Goal: Task Accomplishment & Management: Complete application form

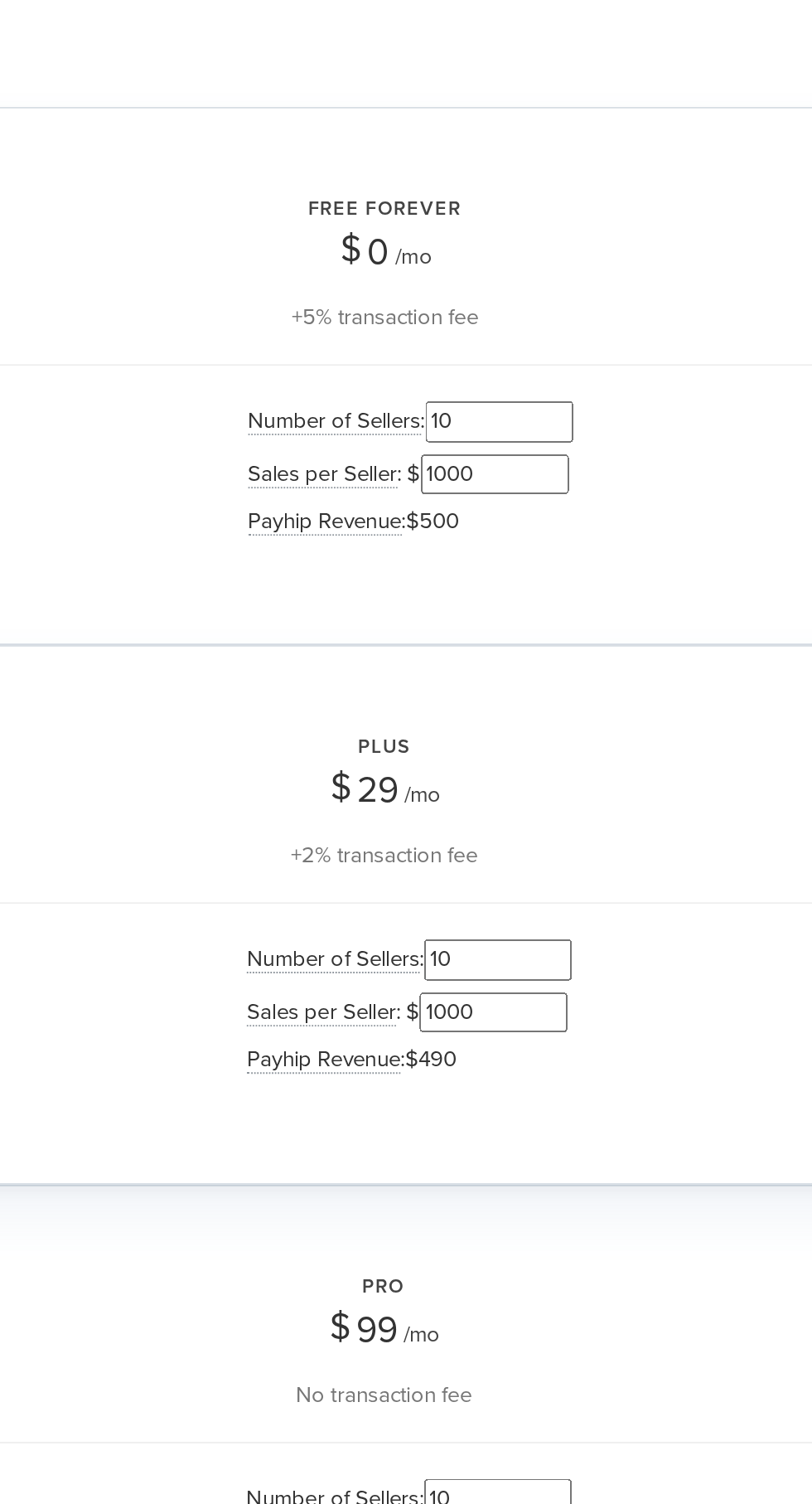
scroll to position [1085, 0]
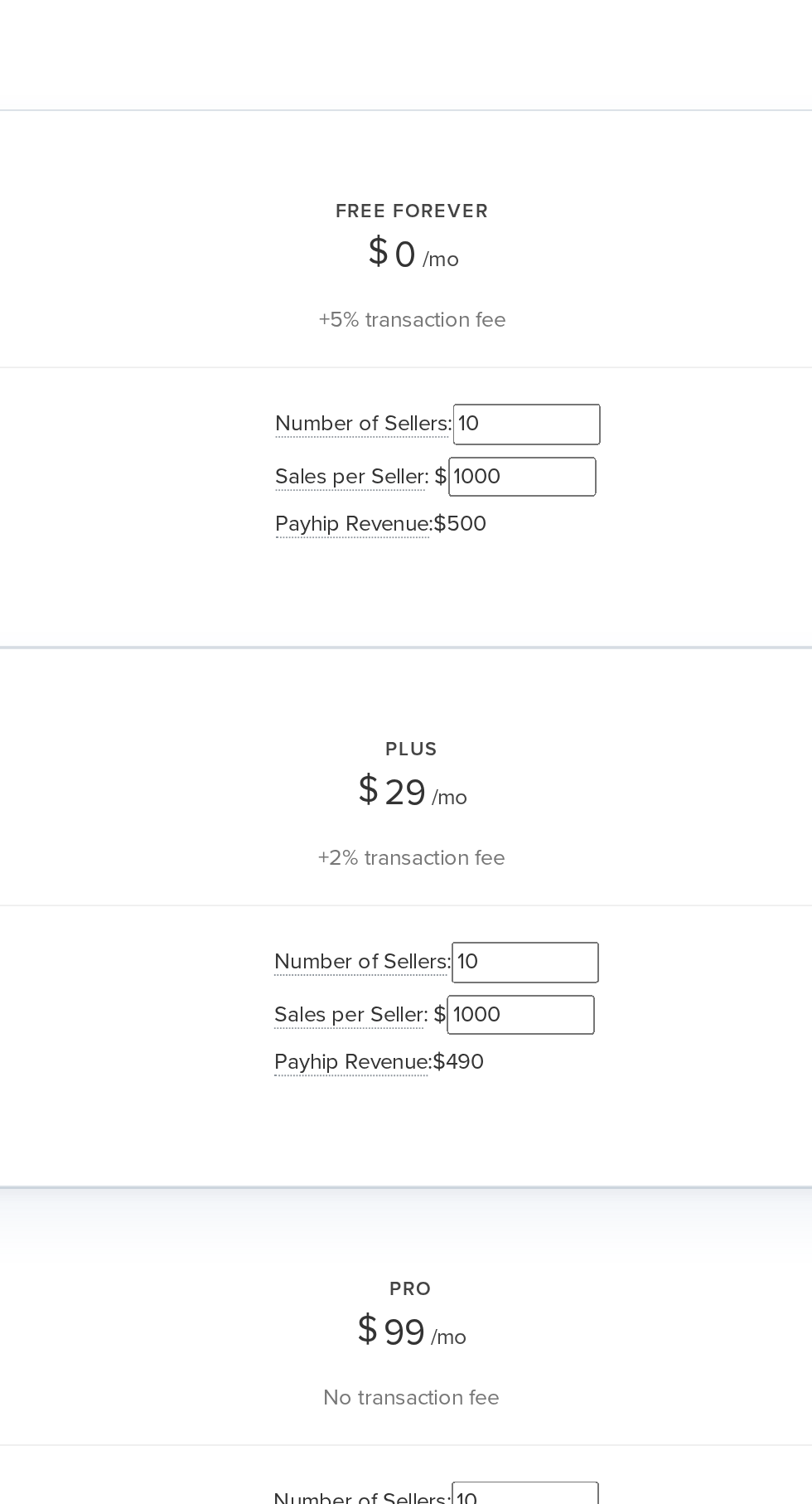
click at [482, 732] on input "1000" at bounding box center [467, 737] width 83 height 22
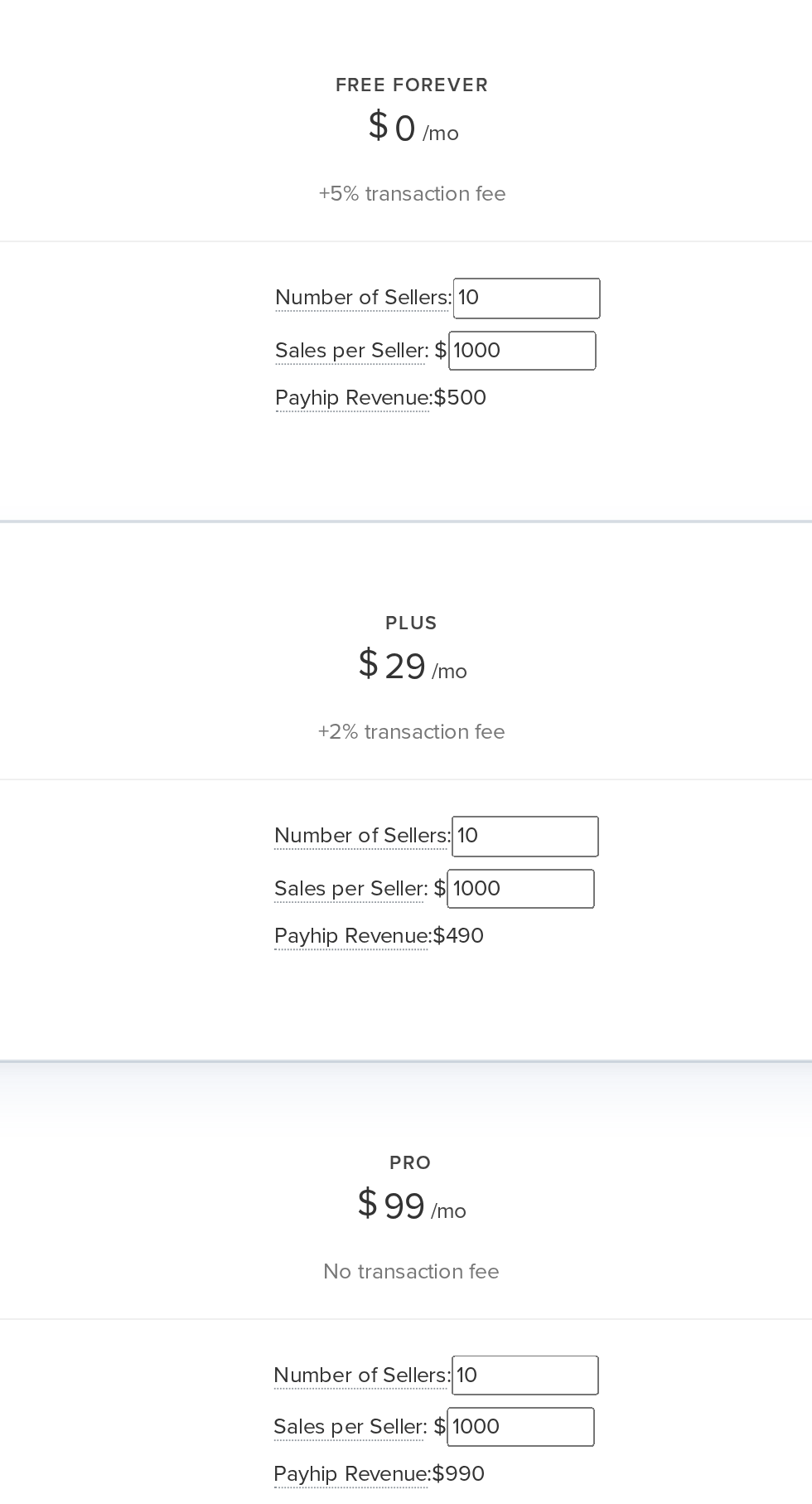
click at [483, 704] on input "10" at bounding box center [470, 707] width 83 height 22
type input "1"
click at [500, 734] on input "1000" at bounding box center [467, 737] width 83 height 22
type input "13"
click at [499, 698] on input "1" at bounding box center [470, 707] width 83 height 22
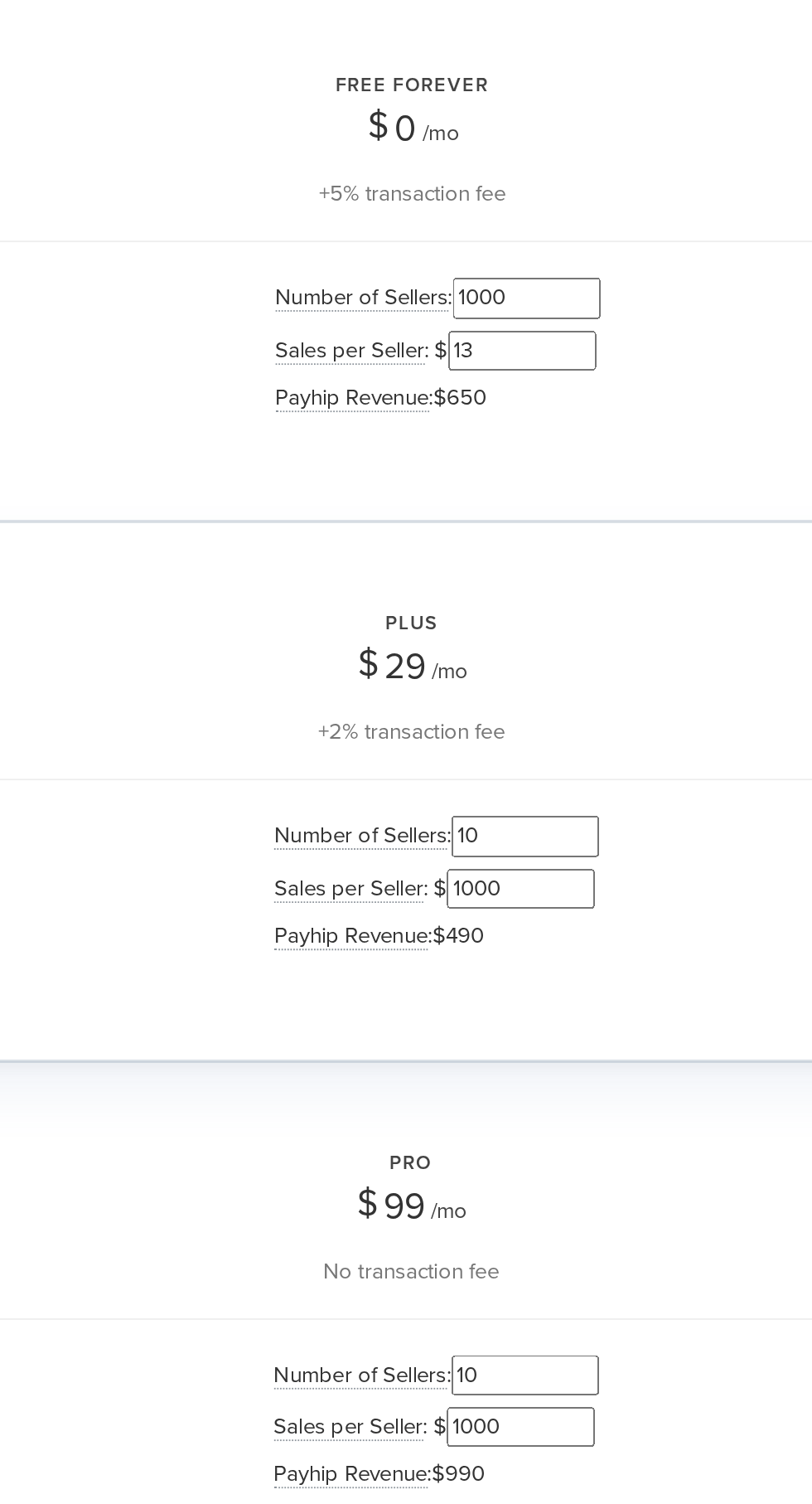
type input "1000"
click at [493, 734] on input "13" at bounding box center [467, 737] width 83 height 22
type input "1"
type input "700"
click at [492, 699] on input "1000" at bounding box center [470, 707] width 83 height 22
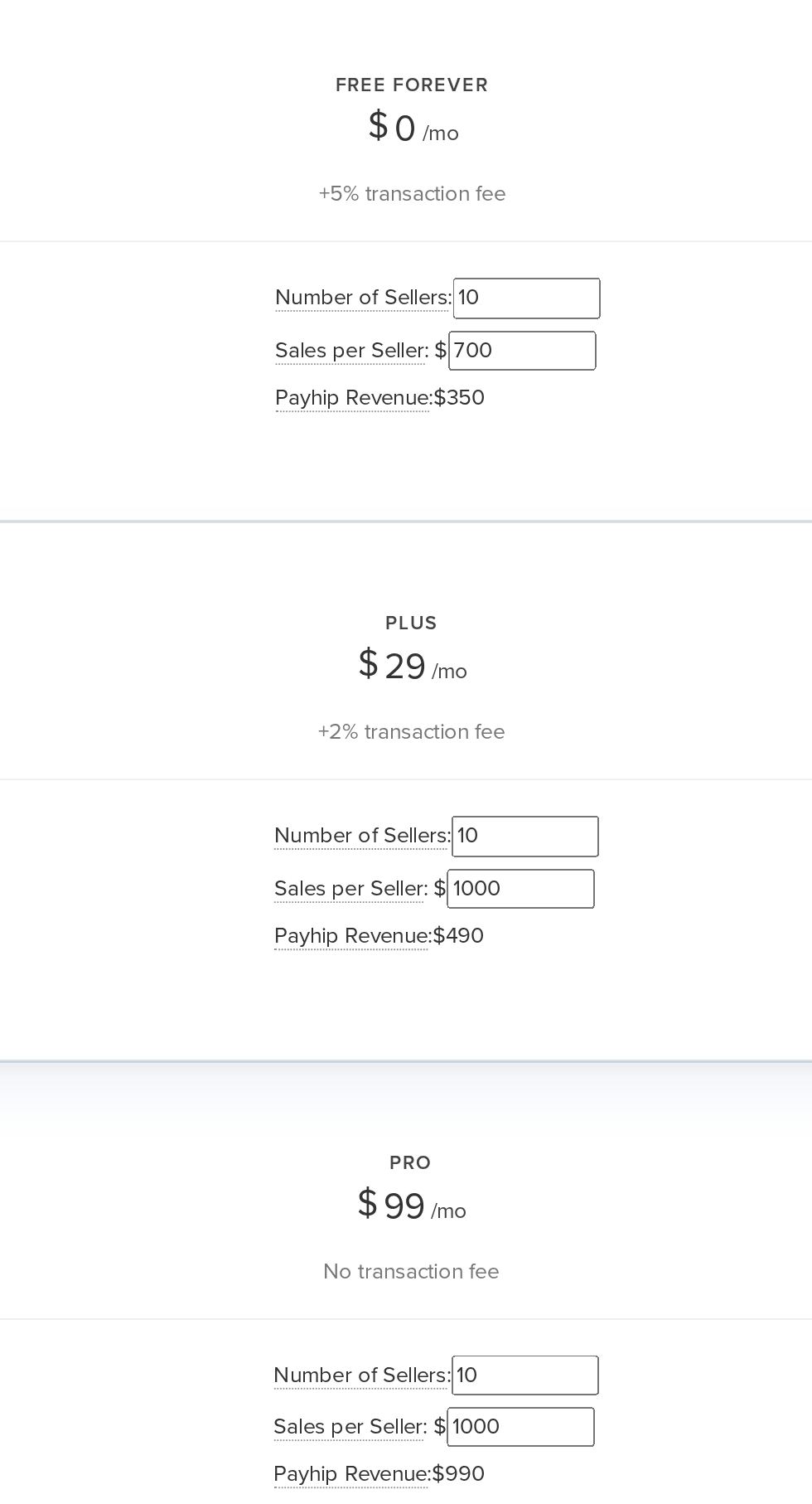
type input "10"
click at [496, 730] on input "700" at bounding box center [467, 737] width 83 height 22
type input "7"
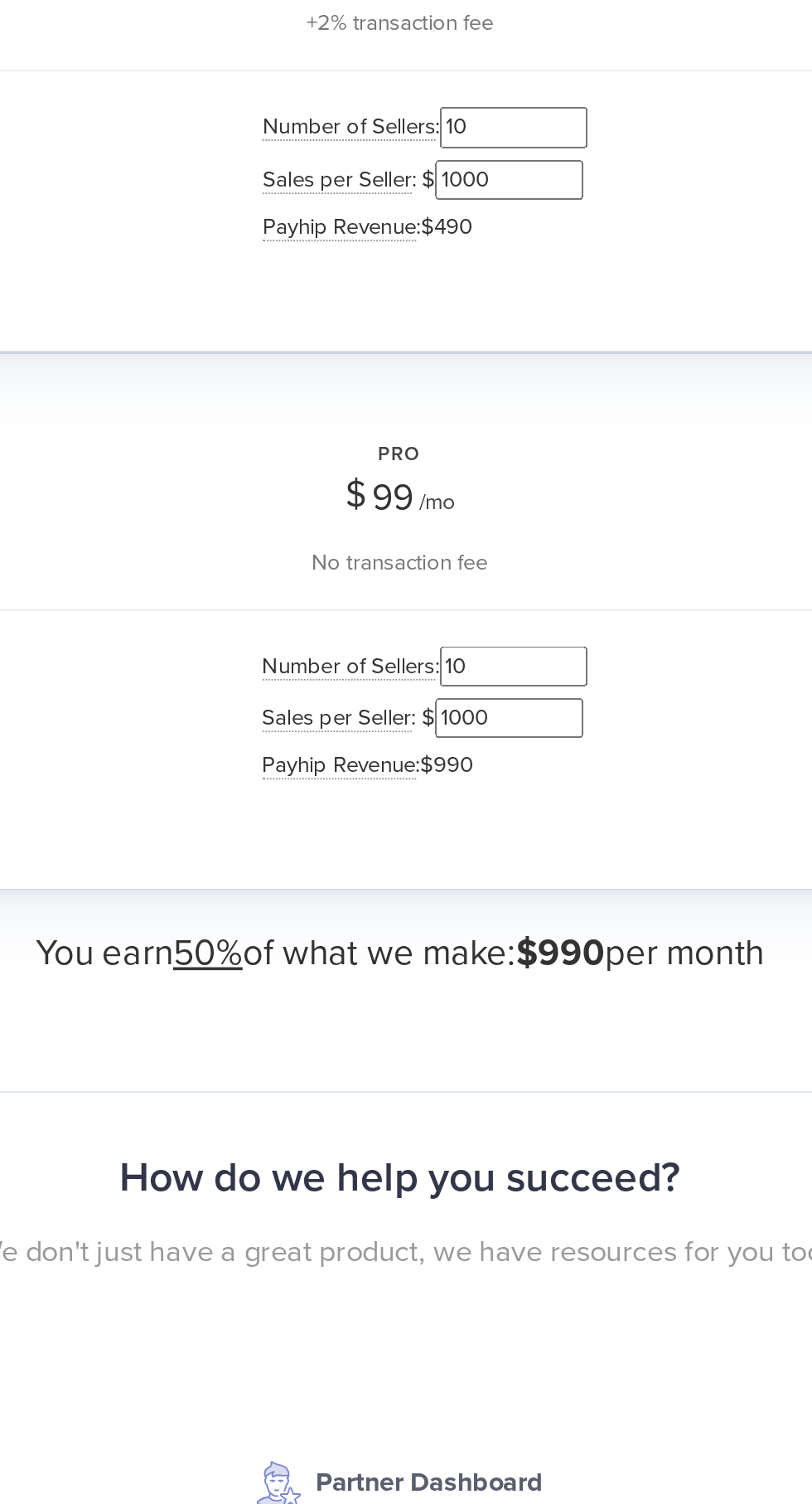
scroll to position [1363, 0]
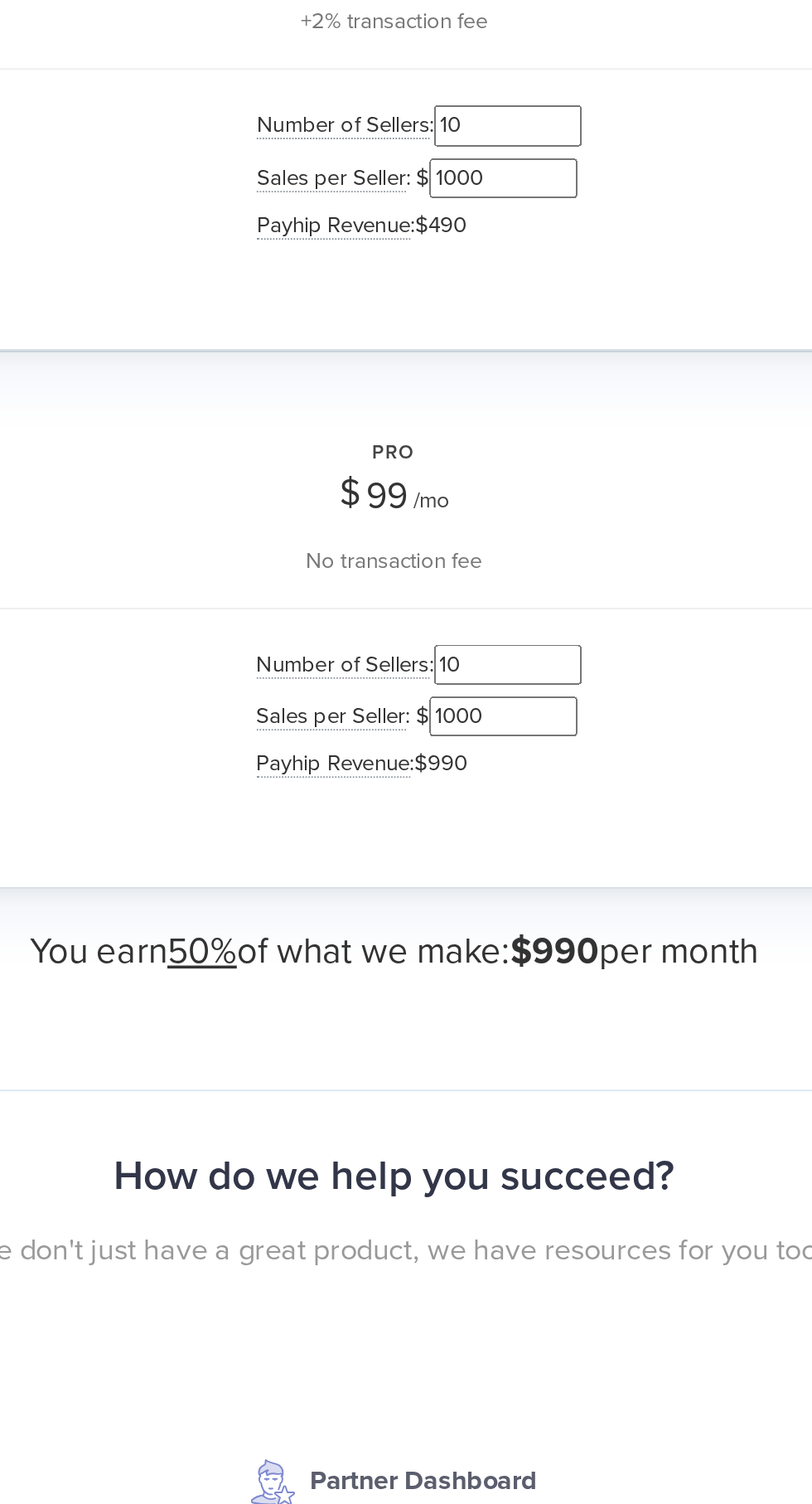
type input "1000"
click at [482, 1060] on input "1000" at bounding box center [466, 1062] width 83 height 22
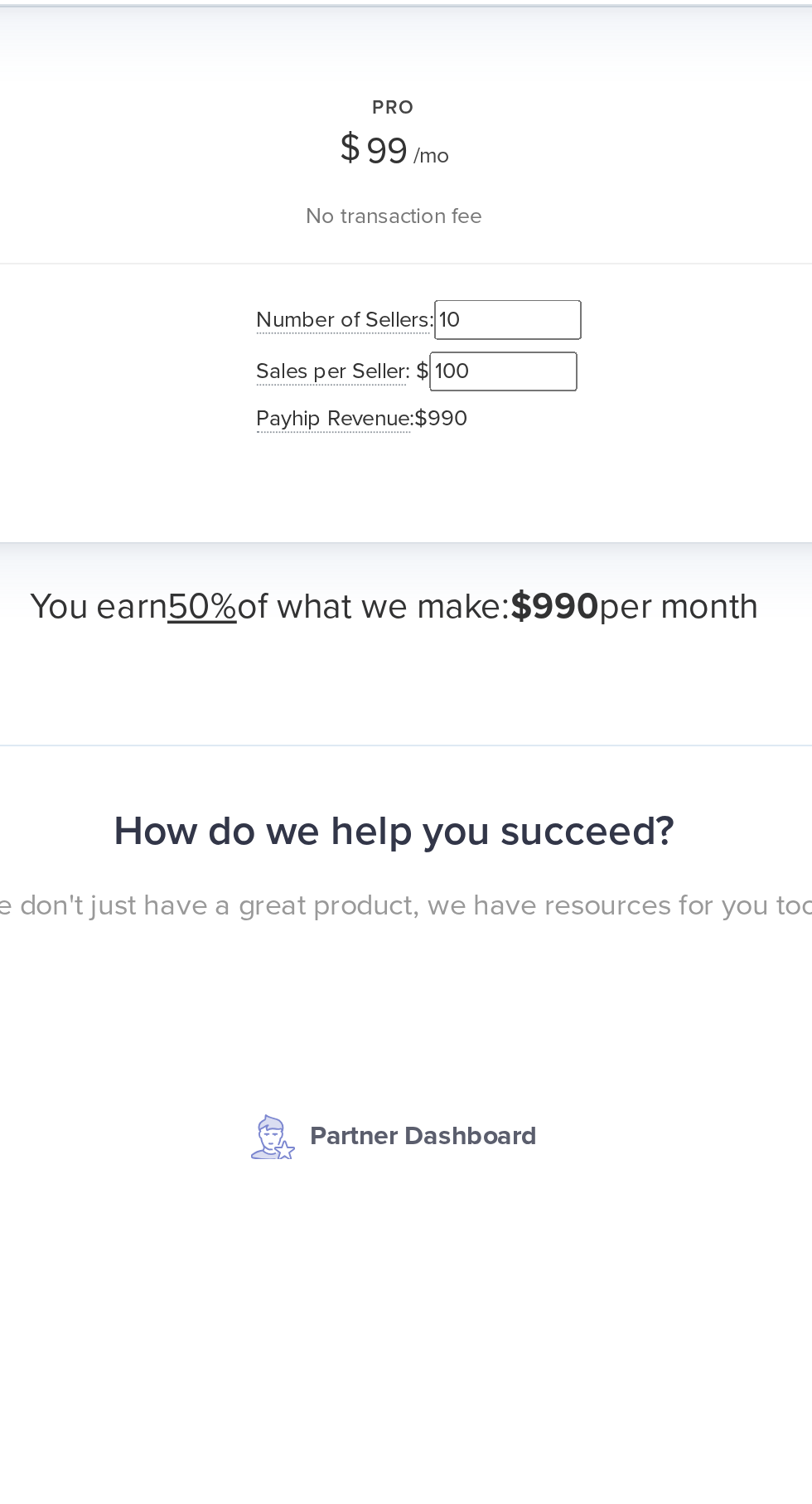
type input "100"
click at [504, 1030] on input "10" at bounding box center [469, 1033] width 83 height 22
click at [575, 1073] on div "Number of Sellers : 10 Sales per Seller : $ 100 Payhip Revenue : $990" at bounding box center [406, 1063] width 603 height 123
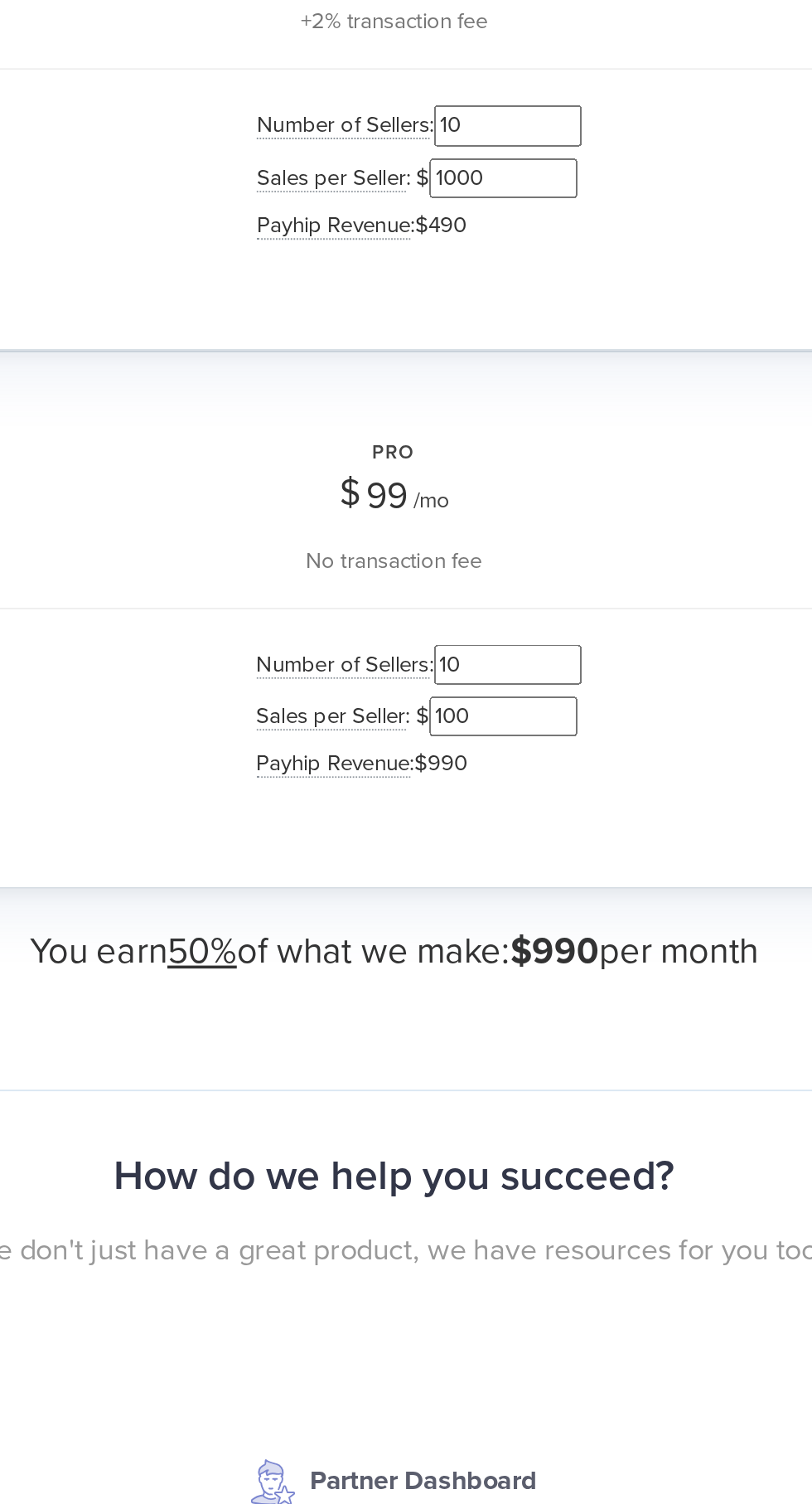
click at [496, 1031] on input "10" at bounding box center [469, 1033] width 83 height 22
type input "1"
click at [594, 1007] on div "Number of Sellers : 1 Sales per Seller : $ 100 Payhip Revenue : $99" at bounding box center [406, 1063] width 603 height 123
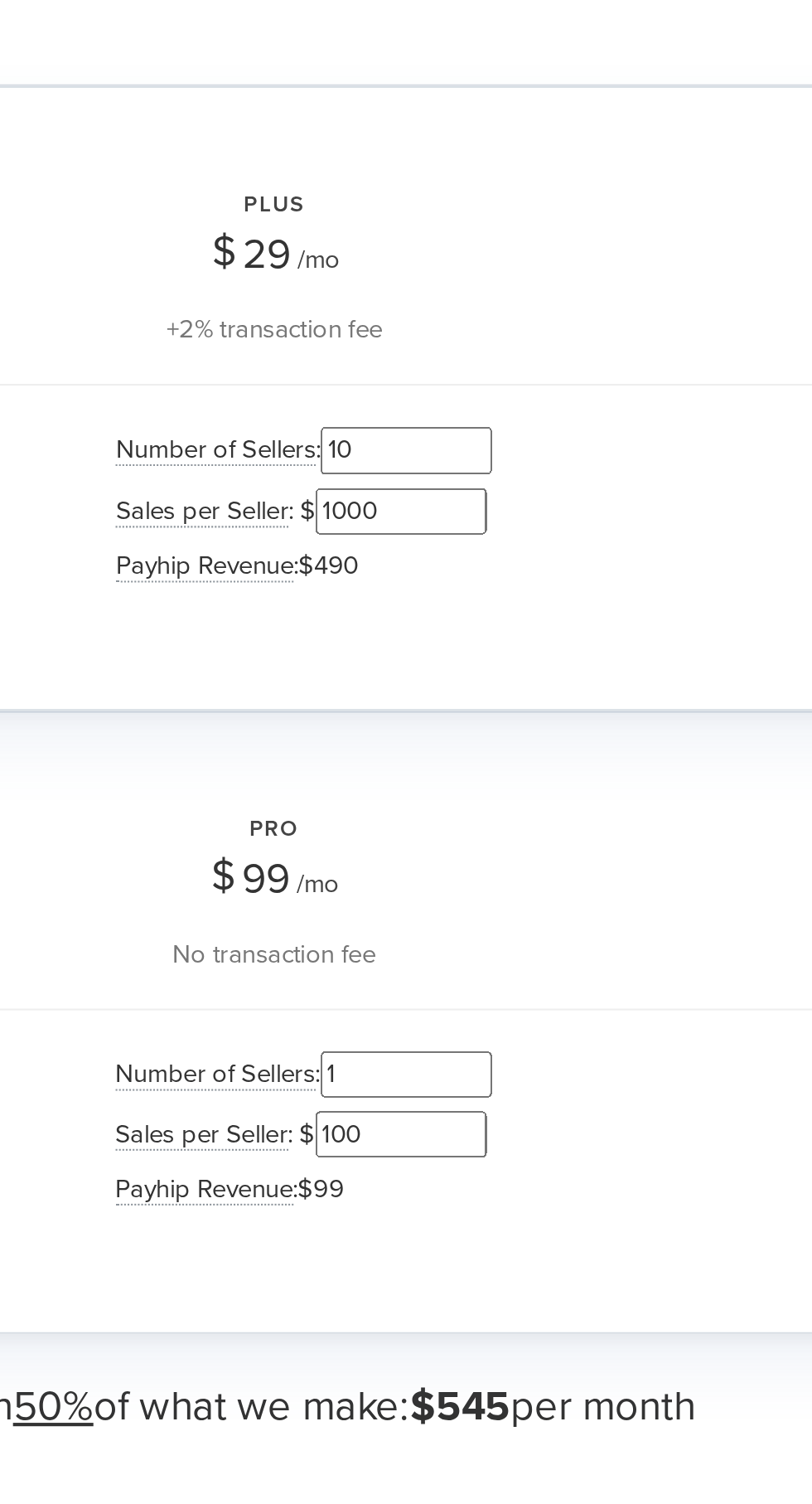
click at [494, 1069] on input "100" at bounding box center [466, 1063] width 83 height 22
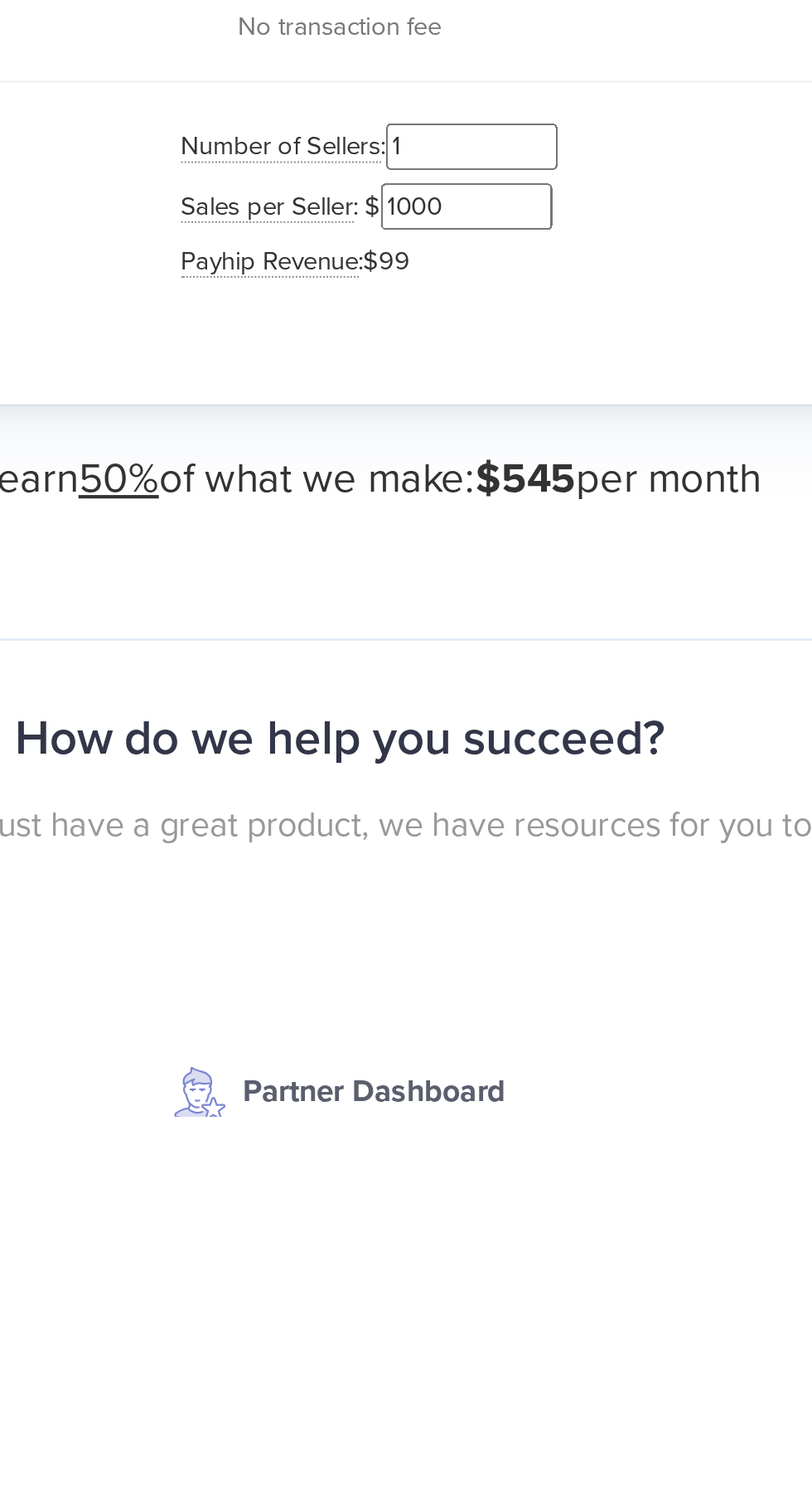
type input "1000"
click at [586, 1104] on div "Number of Sellers : 1 Sales per Seller : $ 1000 Payhip Revenue : $99" at bounding box center [406, 1064] width 603 height 123
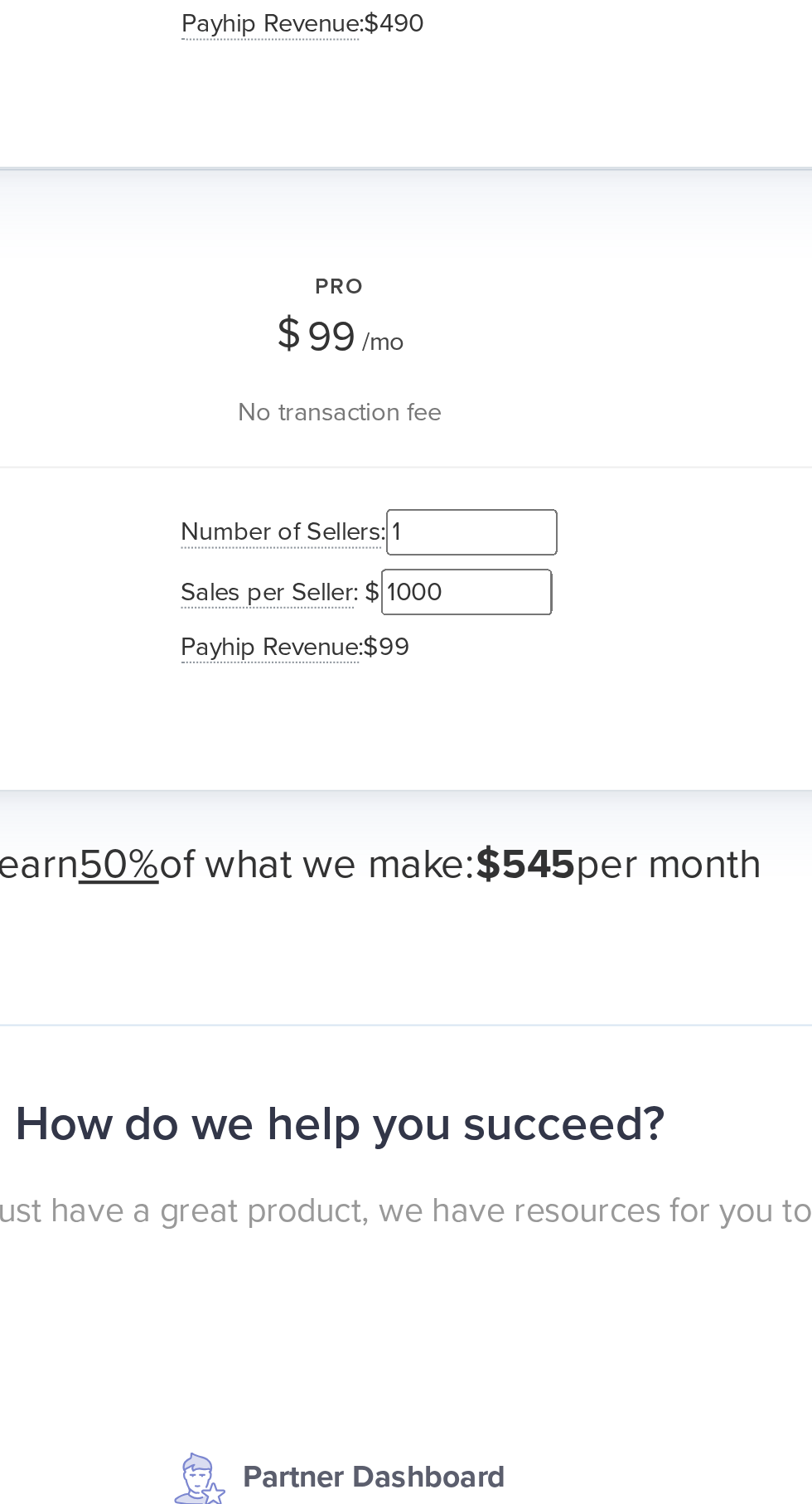
click at [503, 1025] on input "1" at bounding box center [469, 1033] width 83 height 22
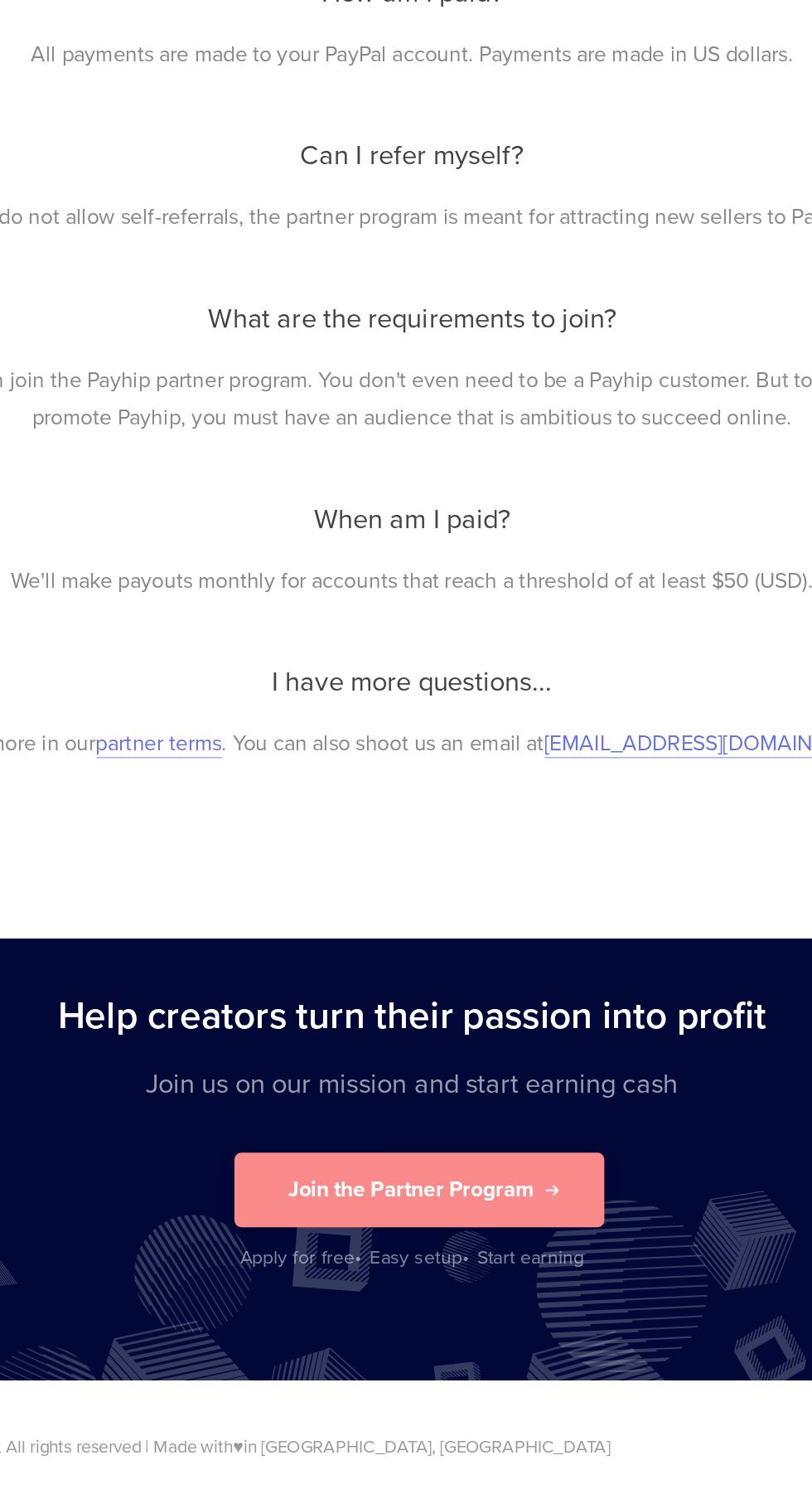
scroll to position [4093, 0]
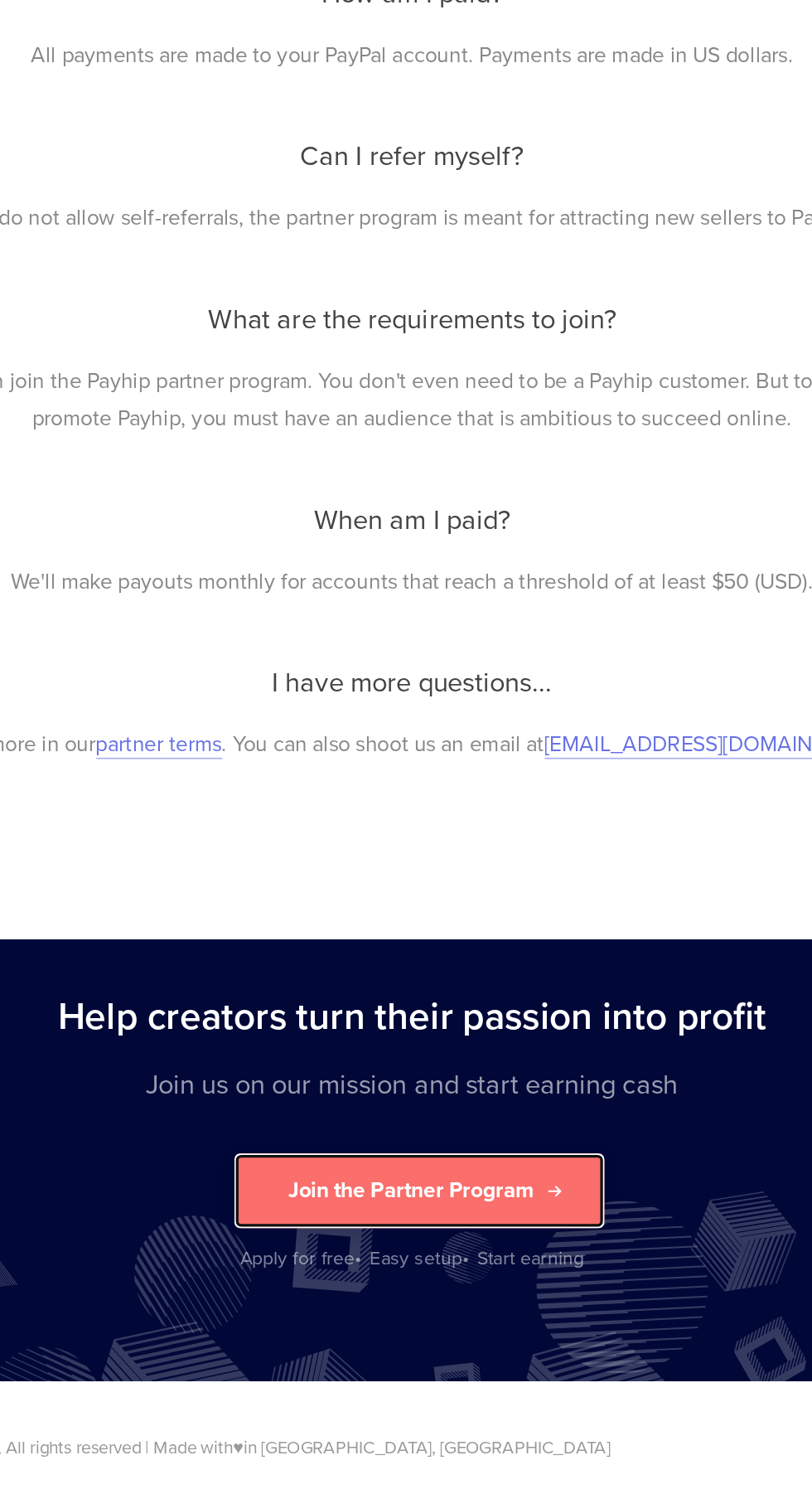
click at [492, 1307] on button "Join the Partner Program" at bounding box center [410, 1312] width 226 height 46
